Goal: Find specific page/section: Find specific page/section

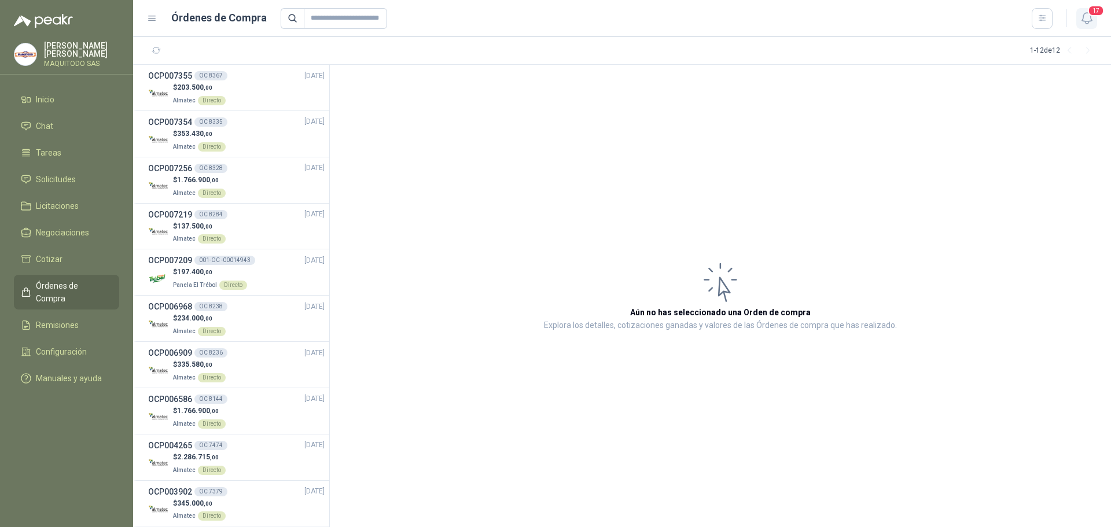
click at [1096, 9] on span "17" at bounding box center [1096, 10] width 16 height 11
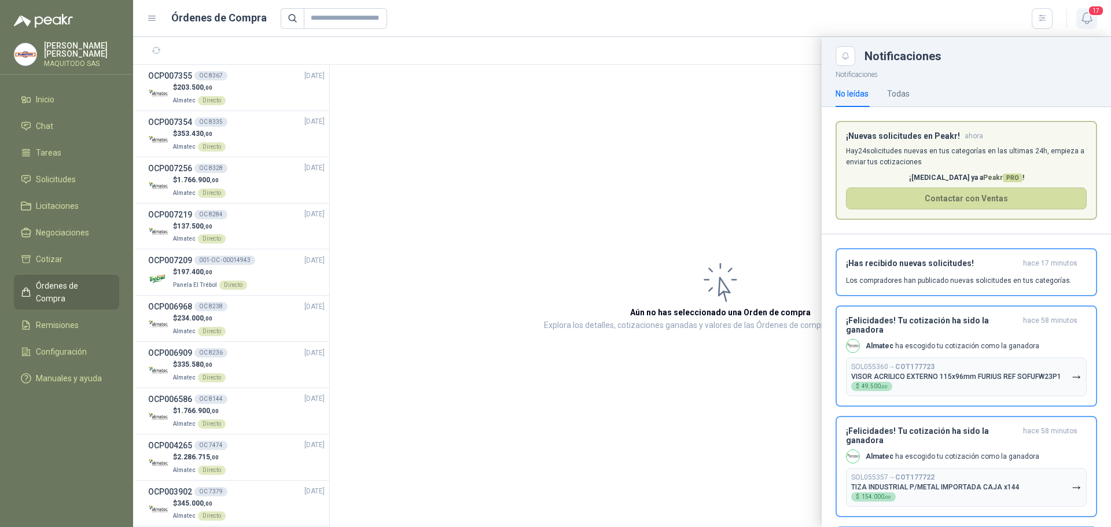
click at [1096, 9] on span "17" at bounding box center [1096, 10] width 16 height 11
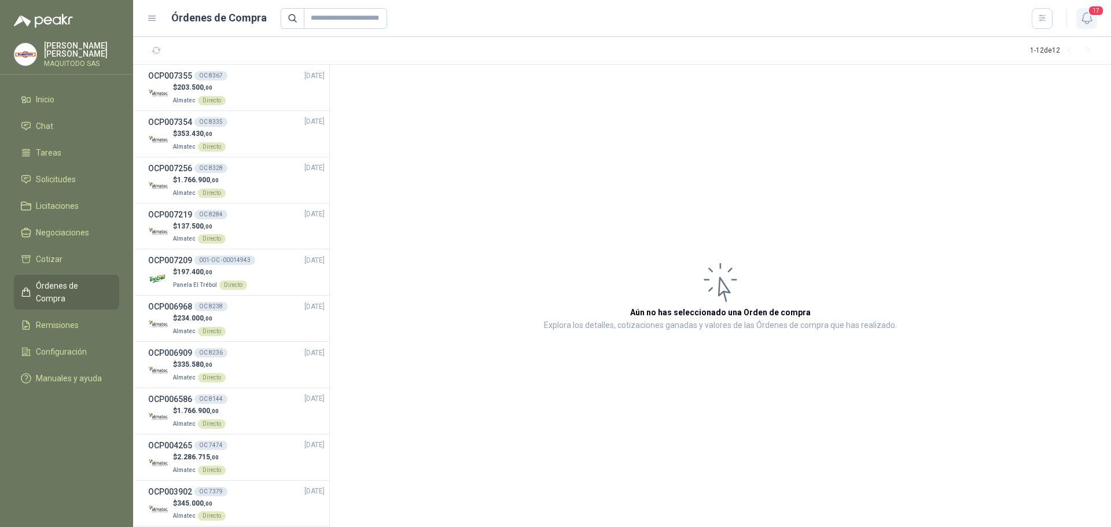
drag, startPoint x: 1092, startPoint y: 2, endPoint x: 1093, endPoint y: 8, distance: 6.5
click at [1092, 4] on header "Órdenes de Compra 17" at bounding box center [622, 18] width 978 height 37
click at [1093, 8] on span "17" at bounding box center [1096, 10] width 16 height 11
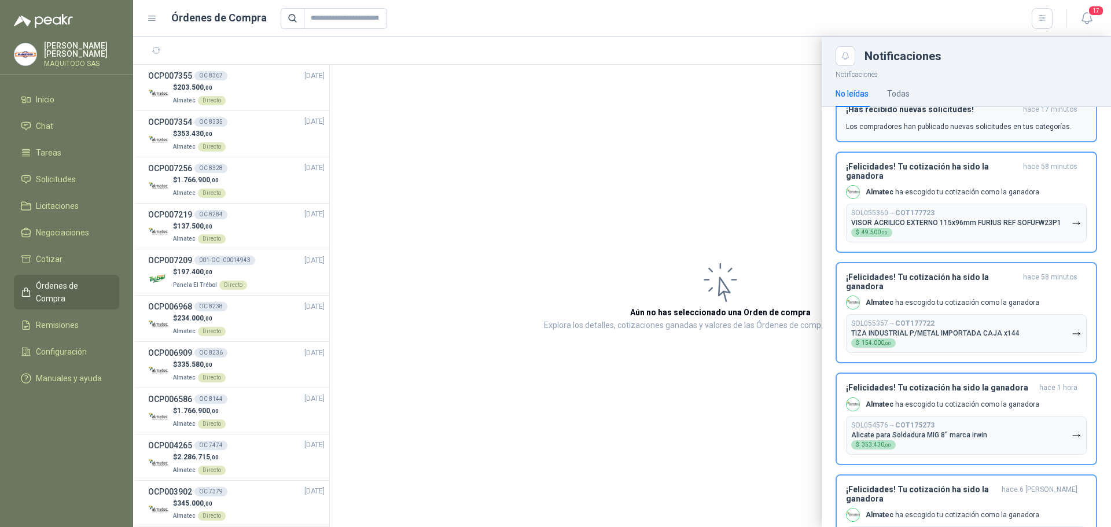
scroll to position [232, 0]
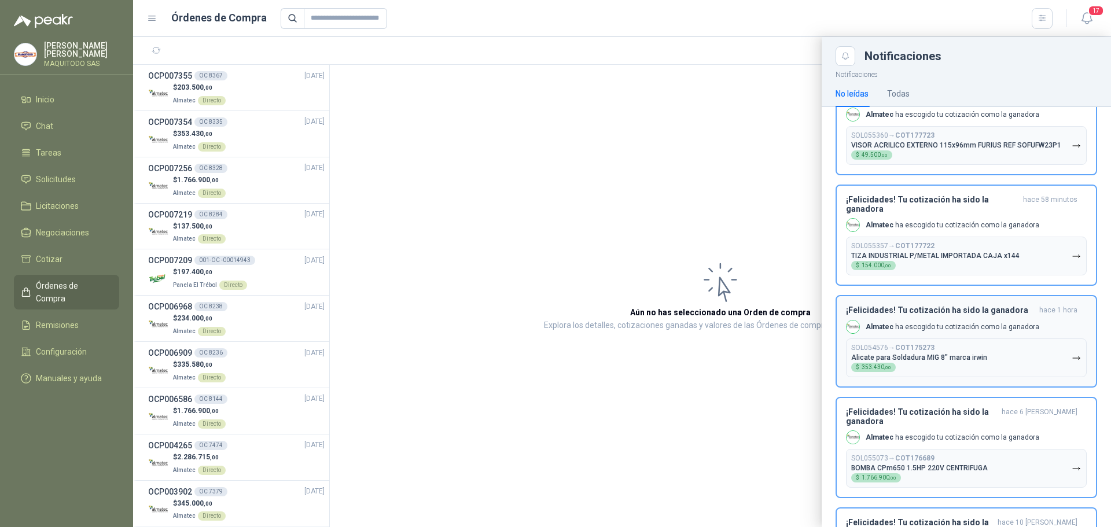
click at [971, 360] on p "Alicate para Soldadura MIG 8" marca irwin" at bounding box center [919, 358] width 136 height 8
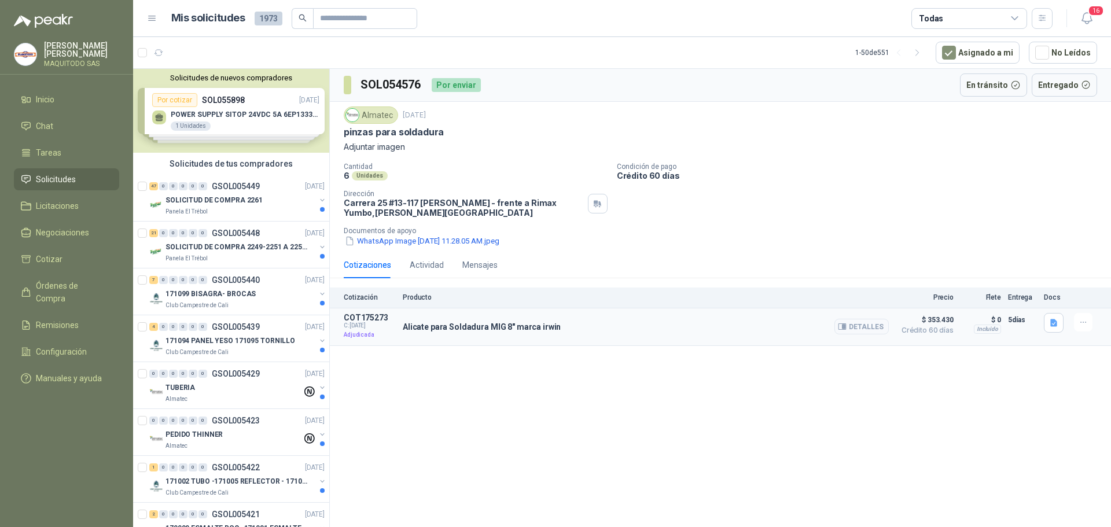
click at [515, 327] on p "Alicate para Soldadura MIG 8" marca irwin" at bounding box center [482, 326] width 158 height 9
click at [866, 325] on button "Detalles" at bounding box center [862, 327] width 54 height 16
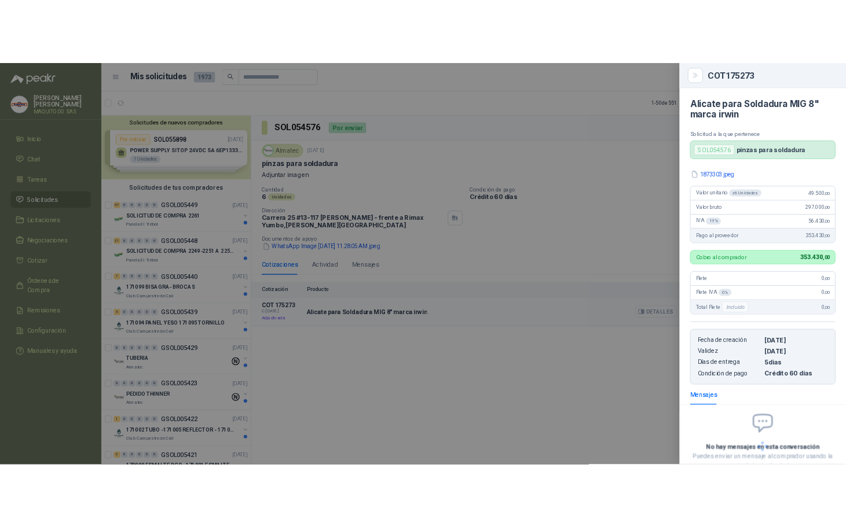
scroll to position [82, 0]
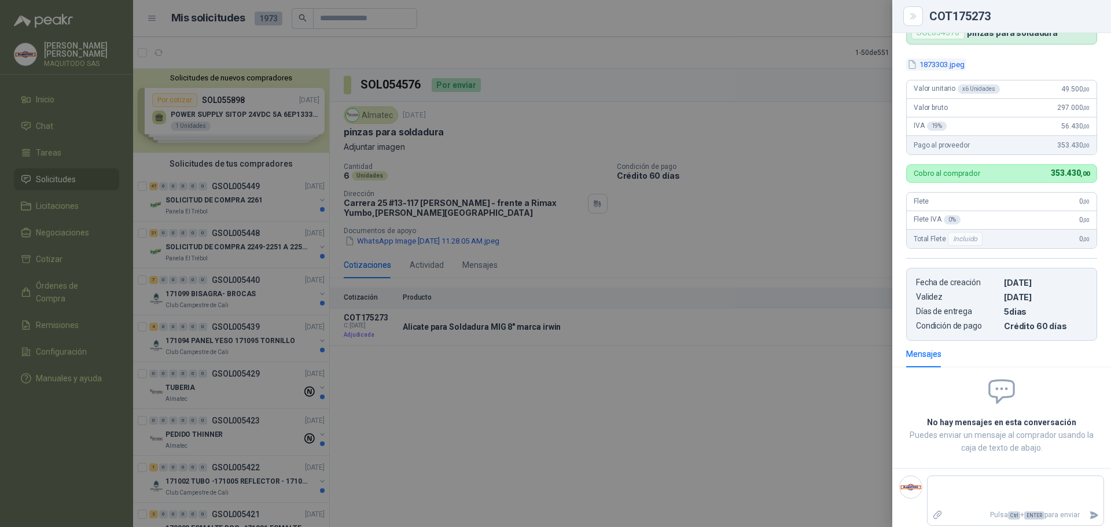
click at [921, 60] on button "1873303.jpeg" at bounding box center [936, 64] width 60 height 12
